Goal: Entertainment & Leisure: Consume media (video, audio)

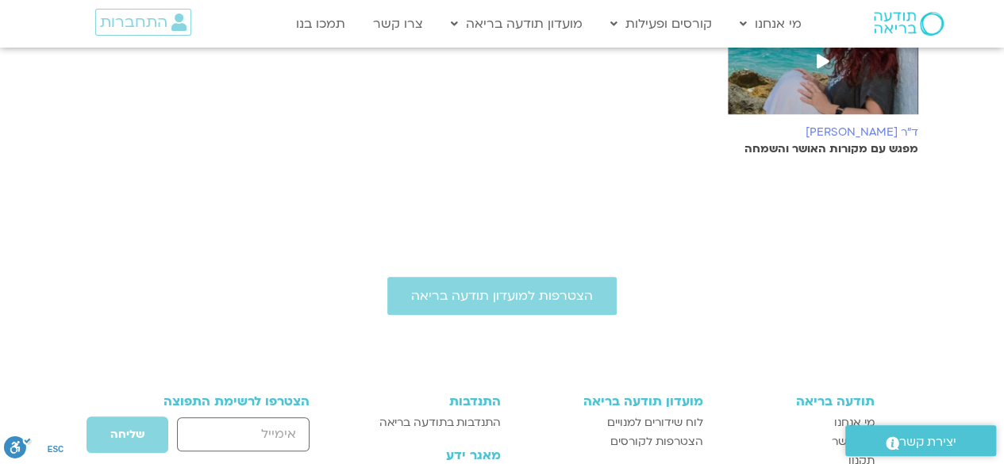
scroll to position [476, 0]
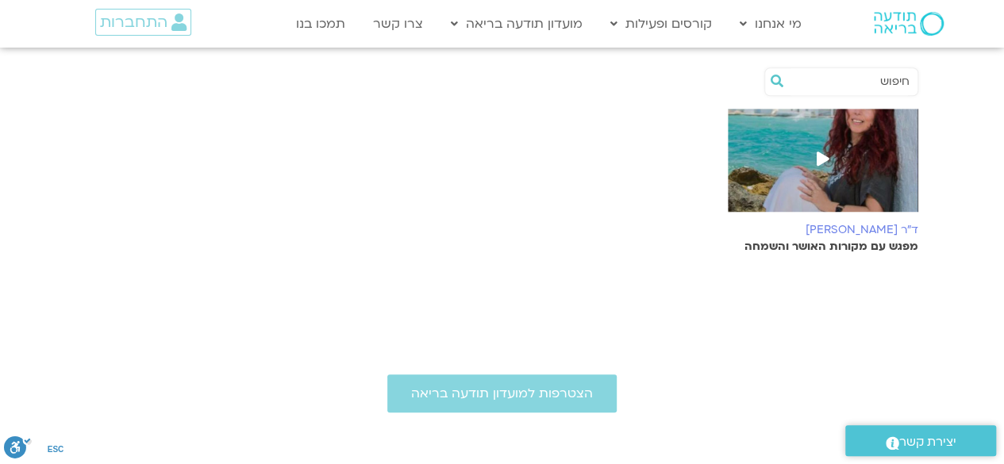
click at [839, 240] on p "מפגש עם מקורות האושר והשמחה" at bounding box center [823, 246] width 190 height 13
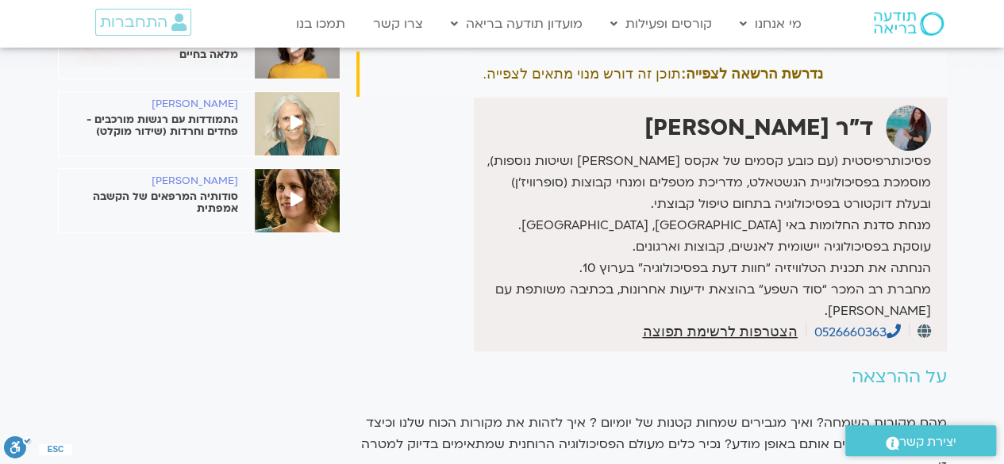
scroll to position [317, 0]
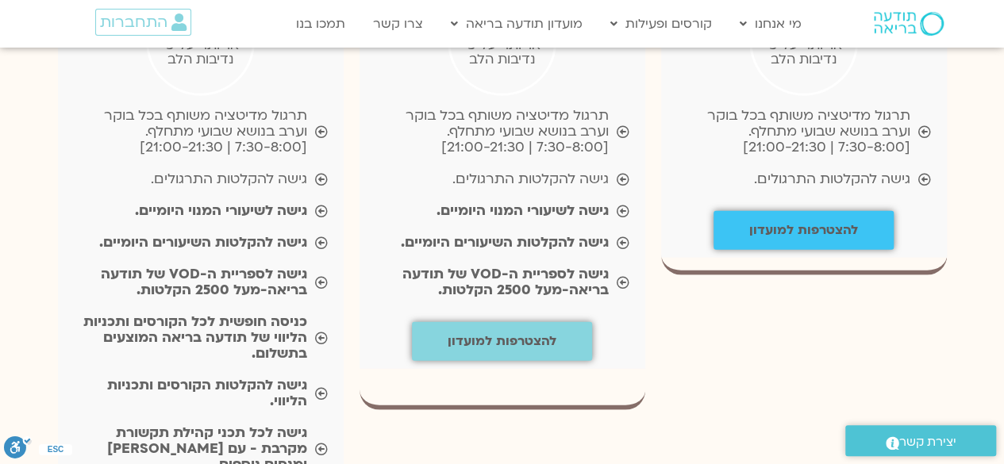
scroll to position [765, 0]
